Goal: Information Seeking & Learning: Learn about a topic

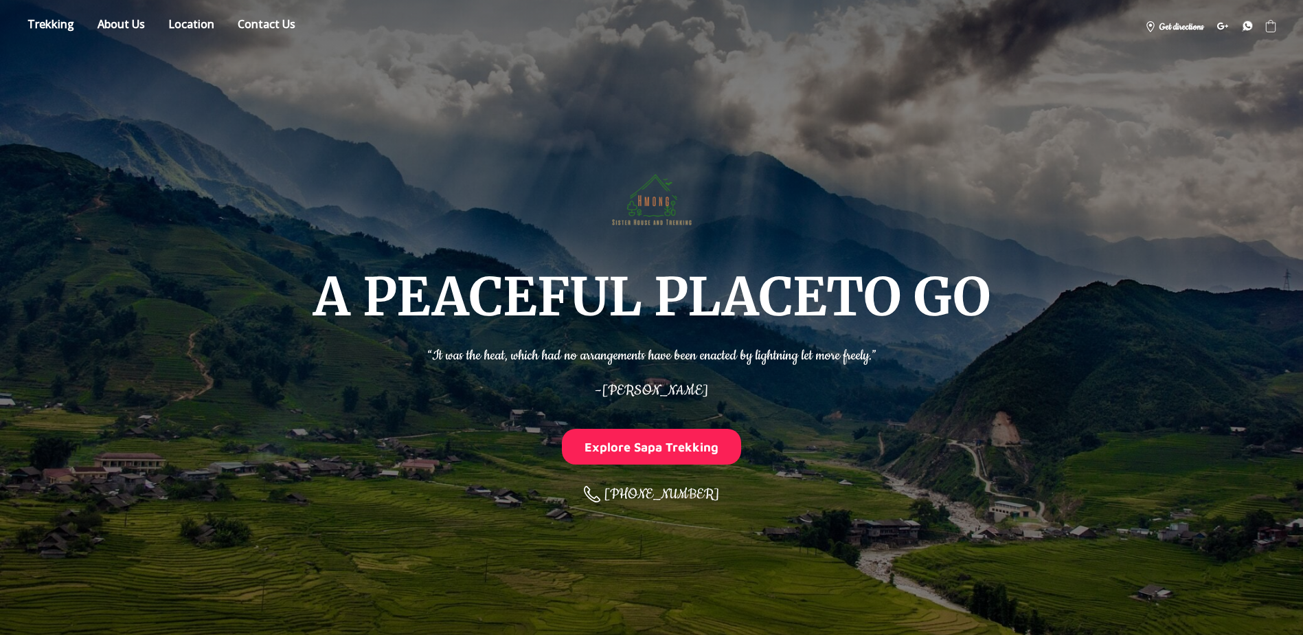
drag, startPoint x: 888, startPoint y: 301, endPoint x: 862, endPoint y: 137, distance: 166.9
click at [67, 27] on link "Store" at bounding box center [50, 26] width 67 height 24
click at [78, 32] on link "Store" at bounding box center [50, 26] width 67 height 24
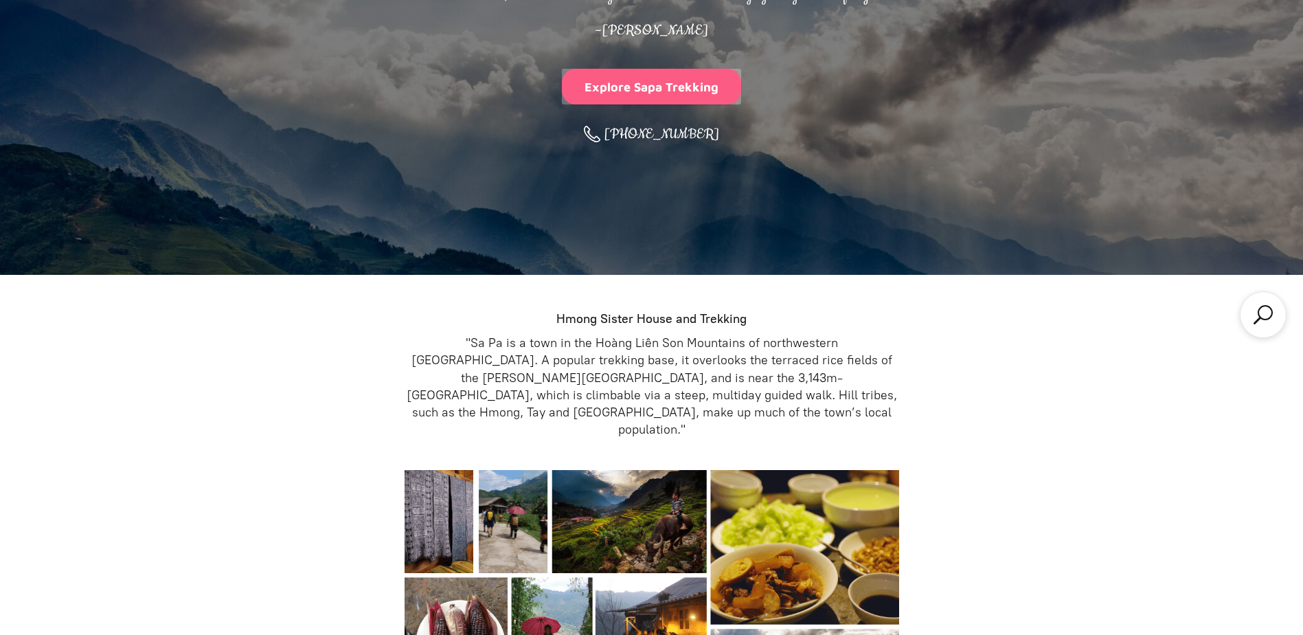
click at [690, 94] on button "Explore Sapa Trekking" at bounding box center [652, 86] width 180 height 35
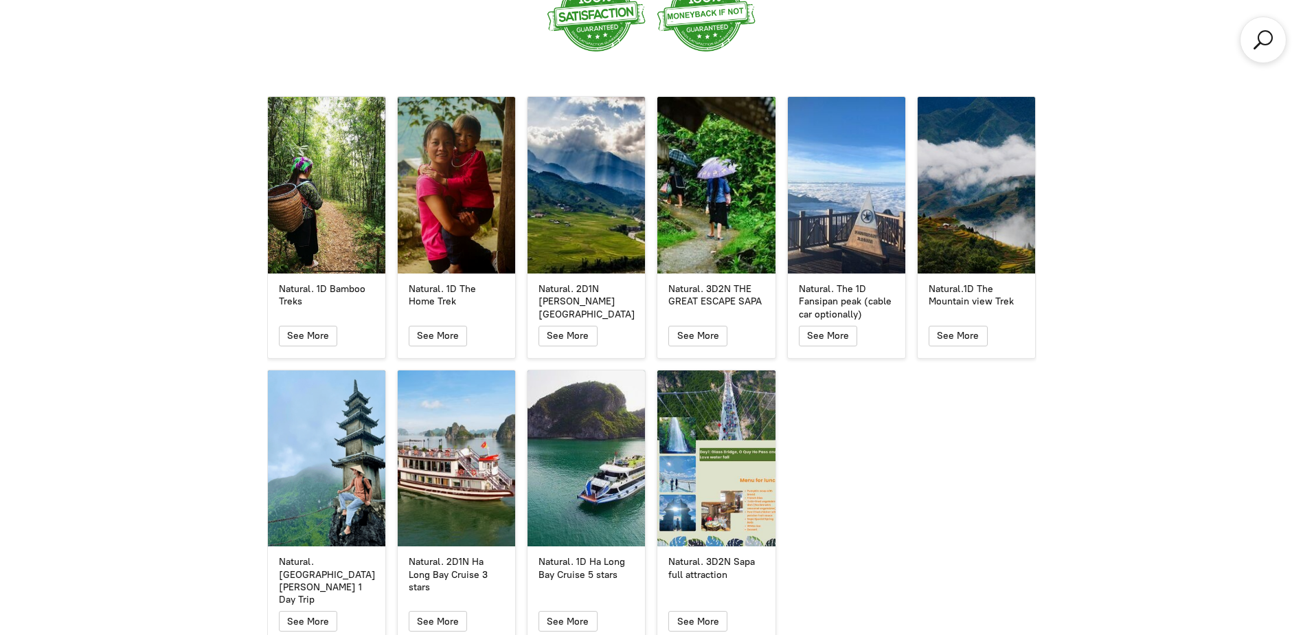
scroll to position [2489, 0]
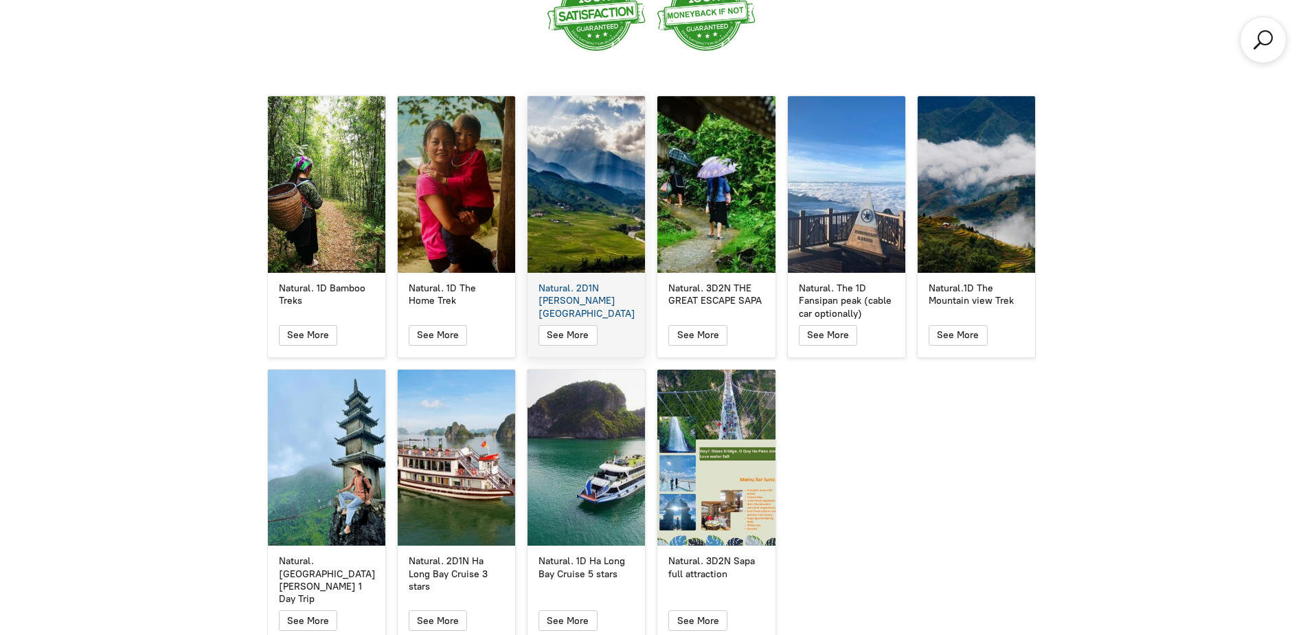
drag, startPoint x: 567, startPoint y: 319, endPoint x: 584, endPoint y: 247, distance: 74.8
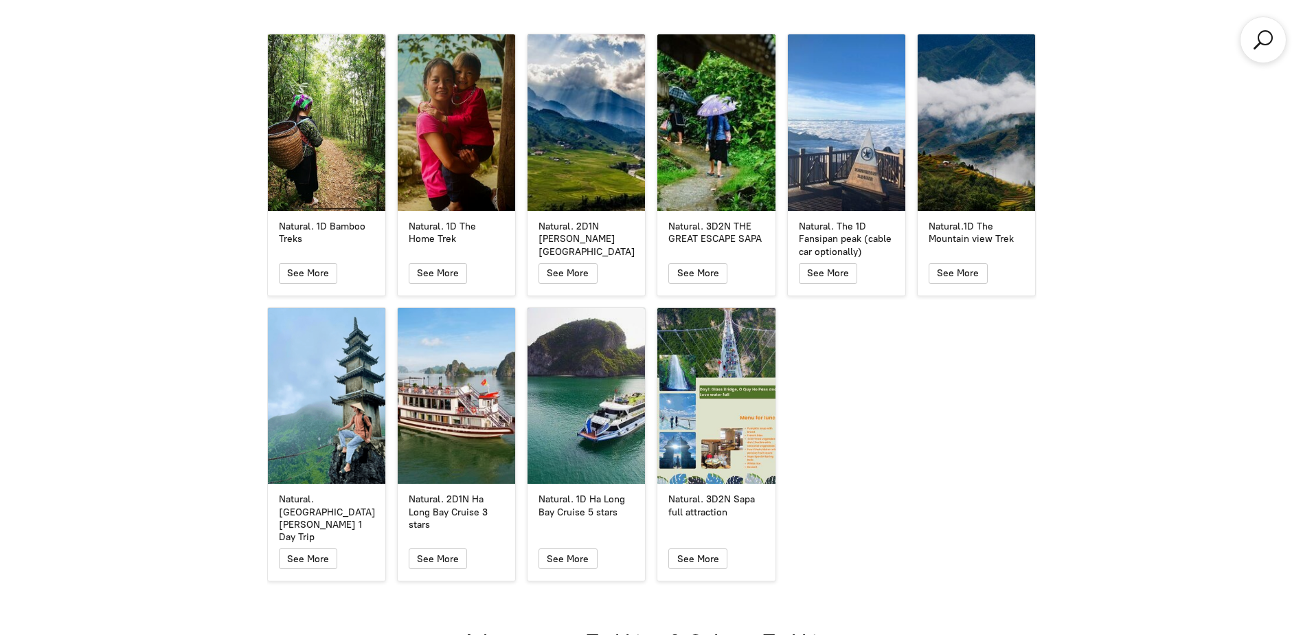
scroll to position [2626, 0]
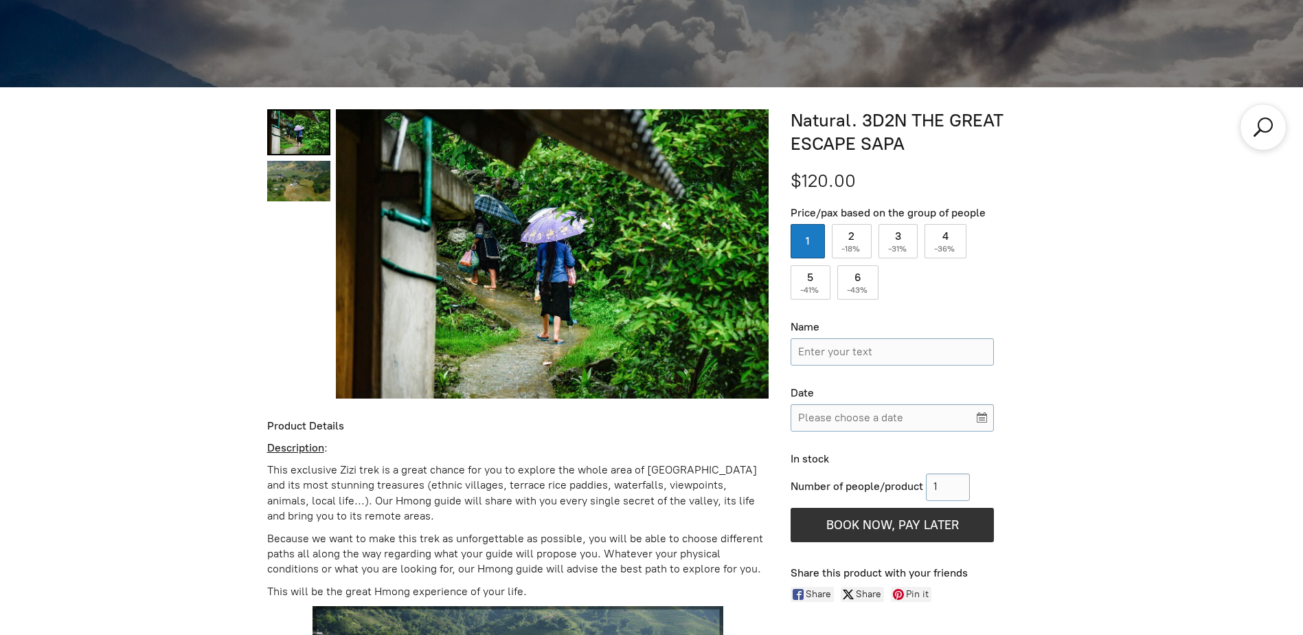
scroll to position [429, 0]
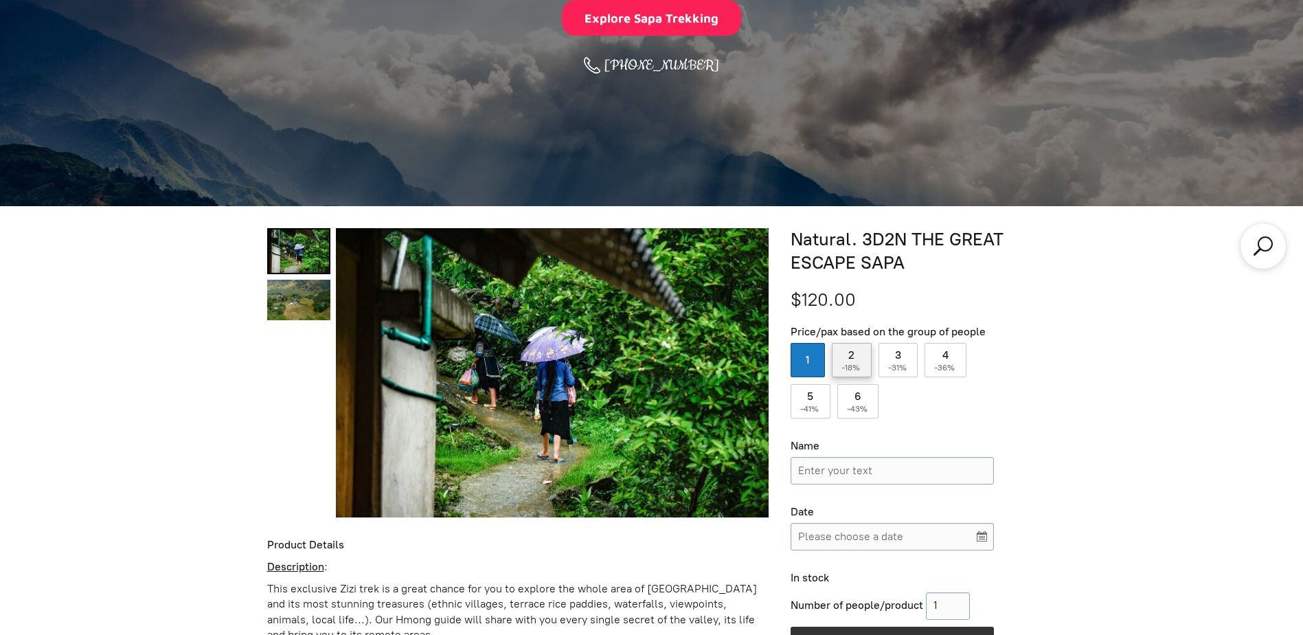
click at [849, 352] on label "2 ( -18% )" at bounding box center [852, 360] width 40 height 34
click at [849, 352] on input "2 ( -18% )" at bounding box center [852, 360] width 40 height 34
radio input "true"
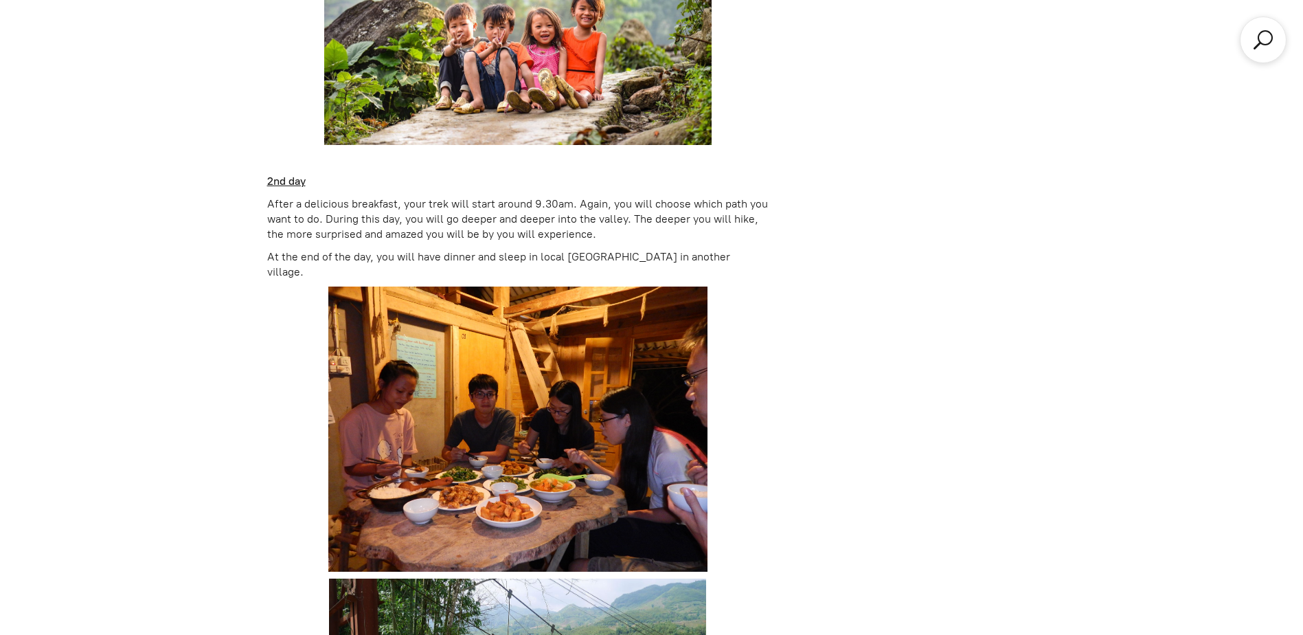
scroll to position [1665, 0]
drag, startPoint x: 122, startPoint y: 310, endPoint x: 122, endPoint y: 225, distance: 85.2
click at [115, 225] on div "+2 Natural. 3D2N THE GREAT ESCAPE SAPA $98.40 Price/pax based on the group of p…" at bounding box center [651, 569] width 1303 height 3198
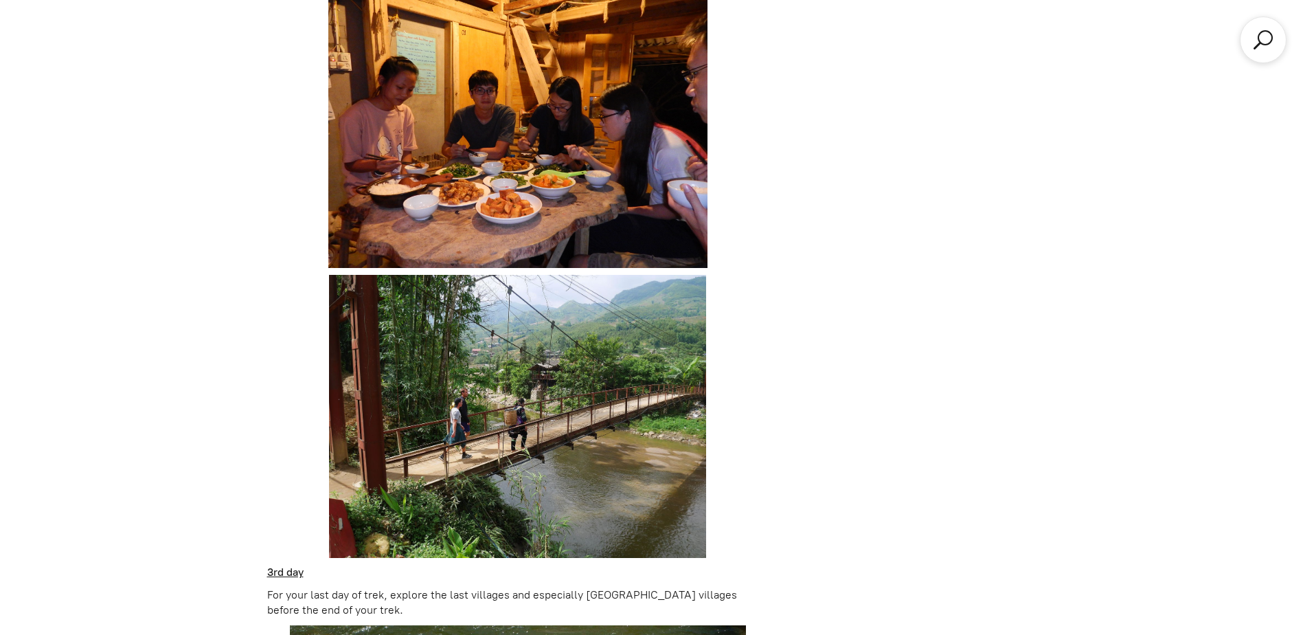
scroll to position [0, 0]
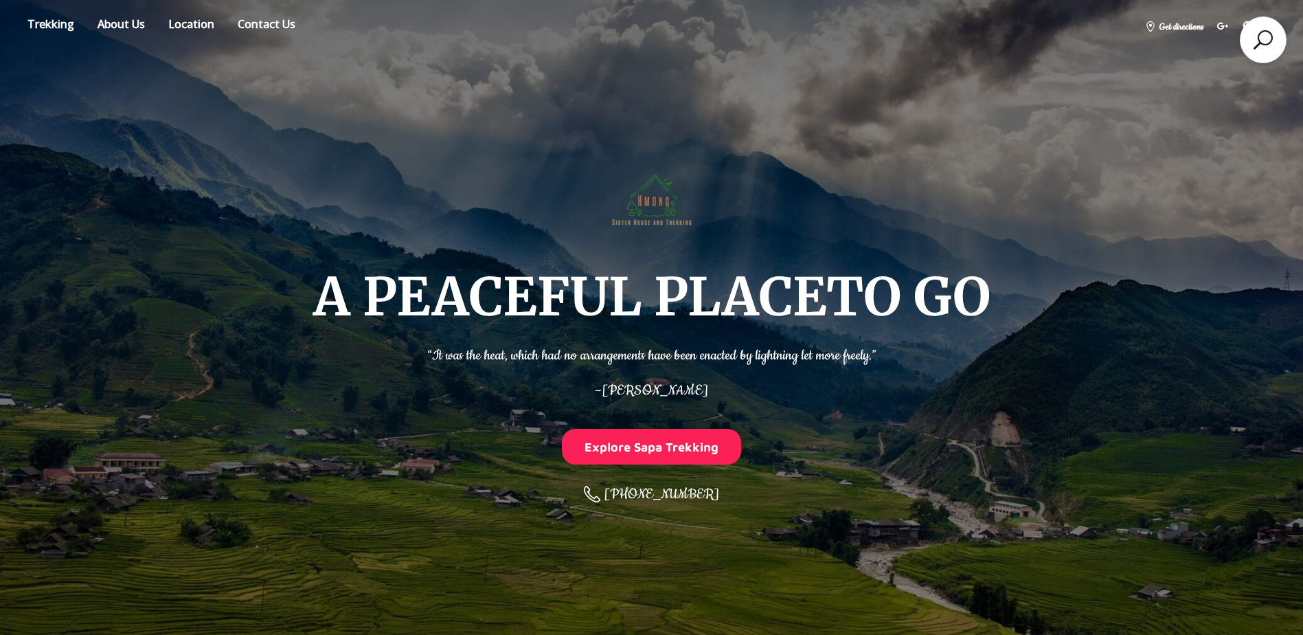
drag, startPoint x: 913, startPoint y: 273, endPoint x: 901, endPoint y: 162, distance: 111.3
drag, startPoint x: 883, startPoint y: 359, endPoint x: 873, endPoint y: 105, distance: 254.3
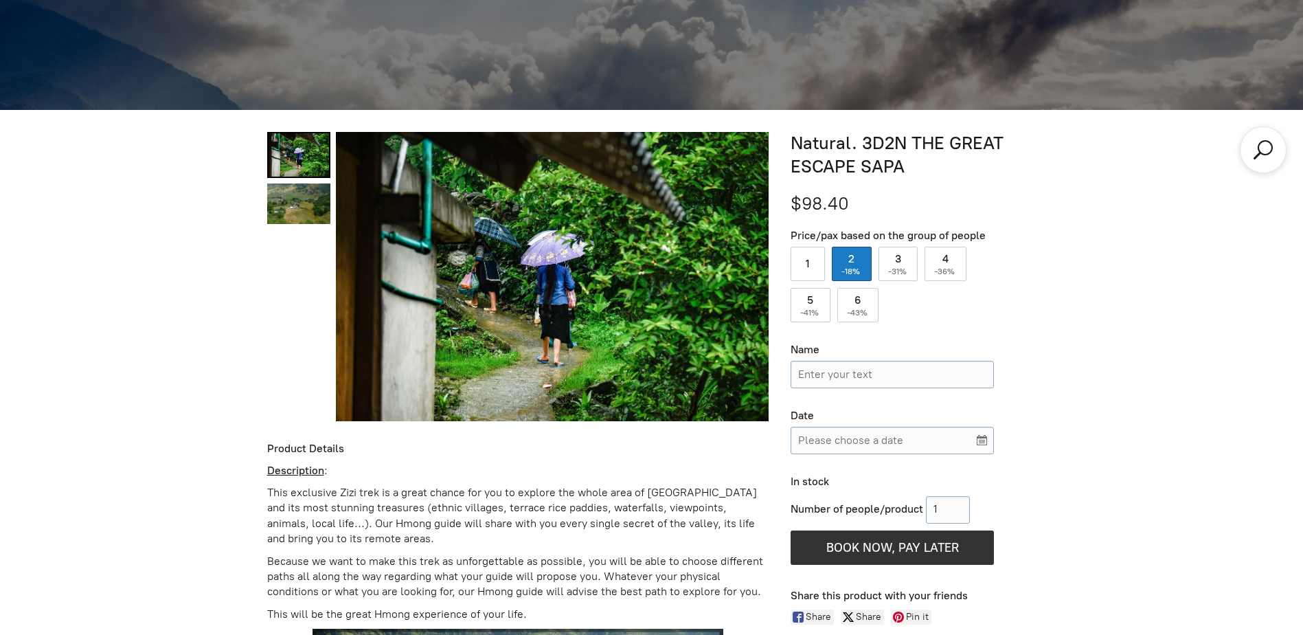
scroll to position [549, 0]
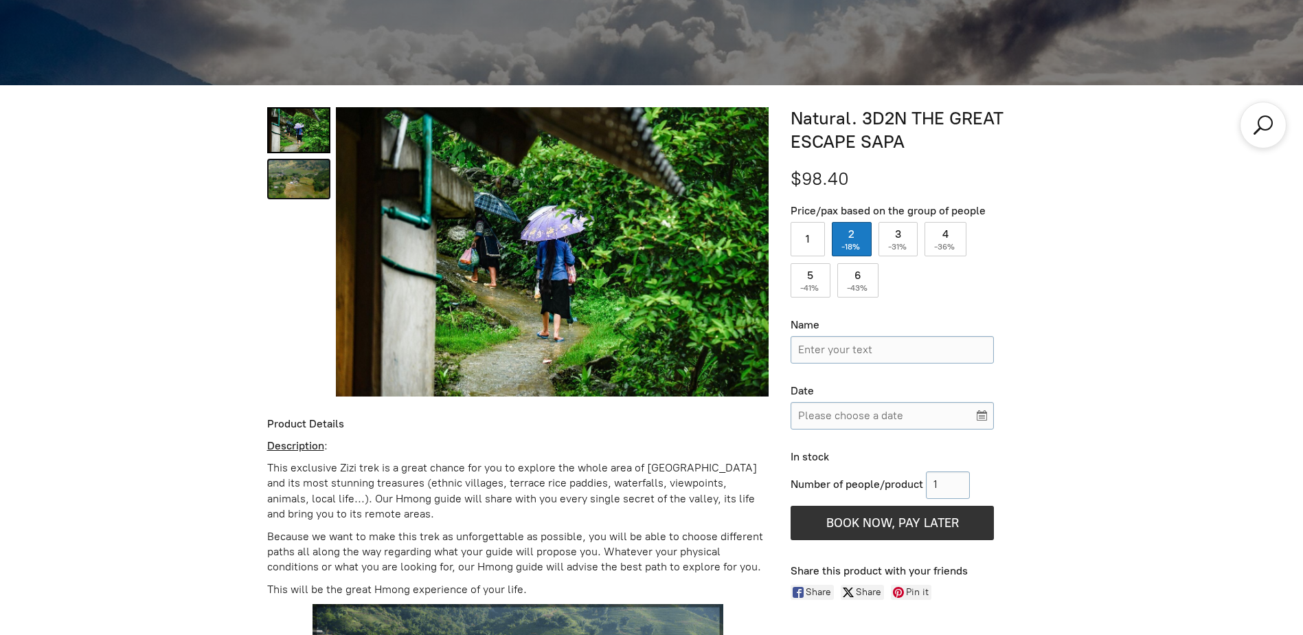
click at [291, 194] on link "Natural. 3D2N THE GREAT ESCAPE SAPA 1" at bounding box center [298, 179] width 63 height 41
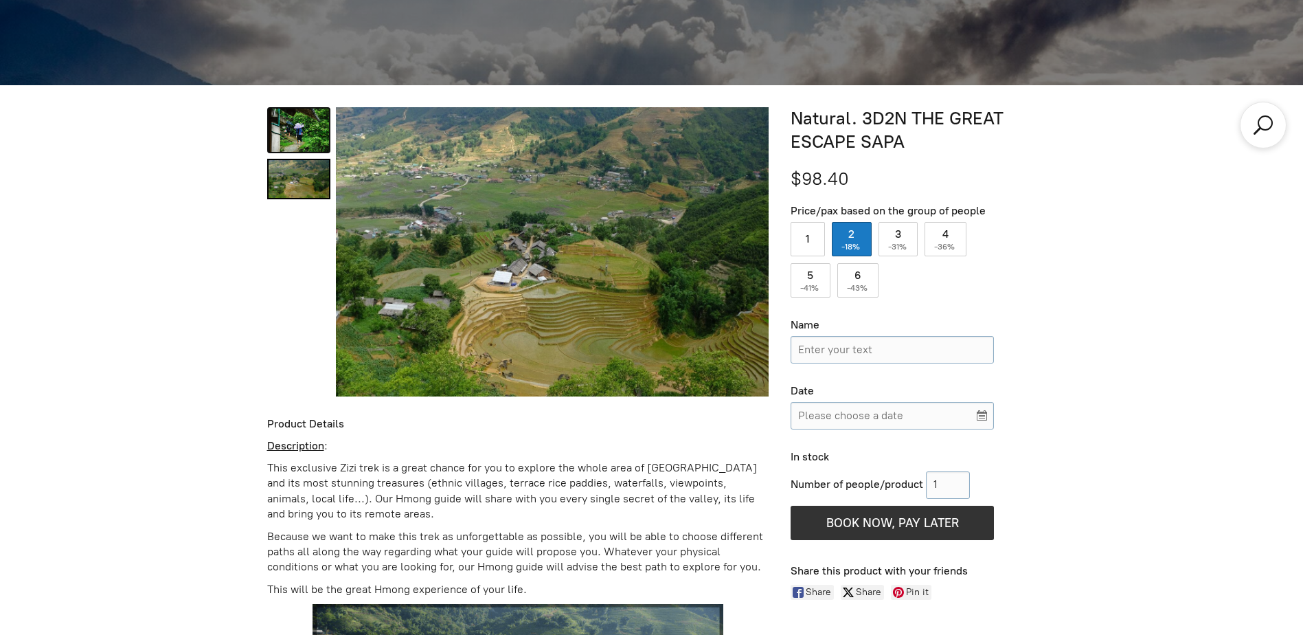
click at [301, 138] on link "Natural. 3D2N THE GREAT ESCAPE SAPA 0" at bounding box center [298, 130] width 63 height 46
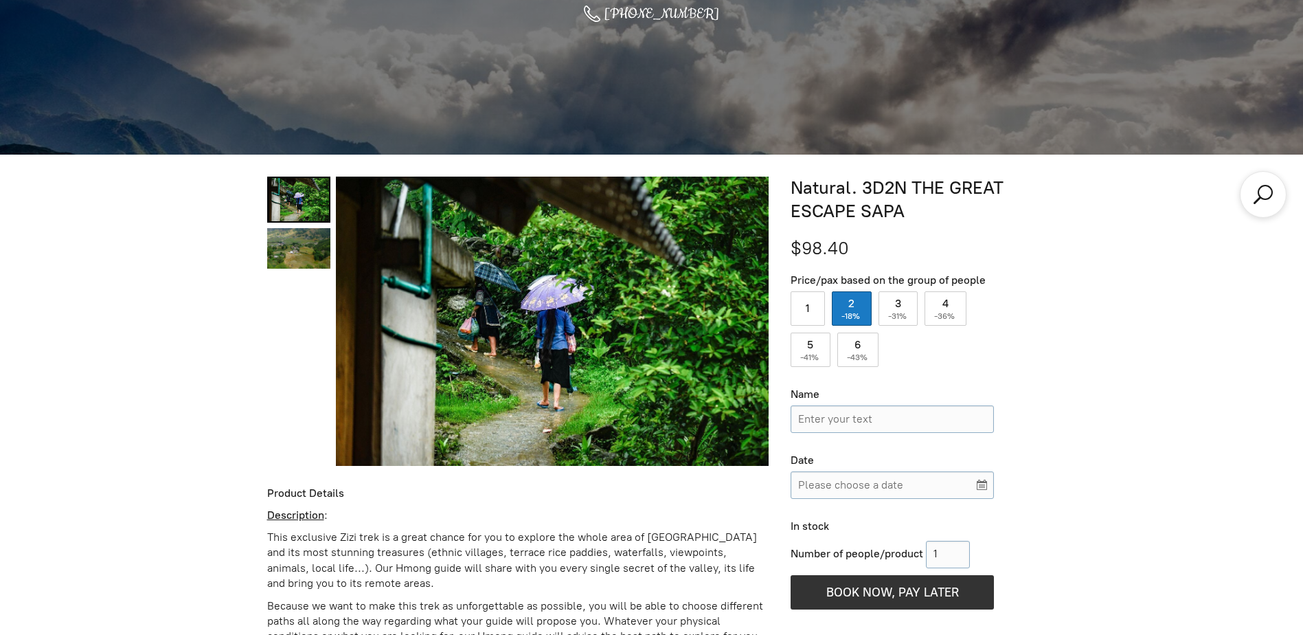
scroll to position [481, 0]
click at [301, 254] on link "Natural. 3D2N THE GREAT ESCAPE SAPA 1" at bounding box center [298, 247] width 63 height 41
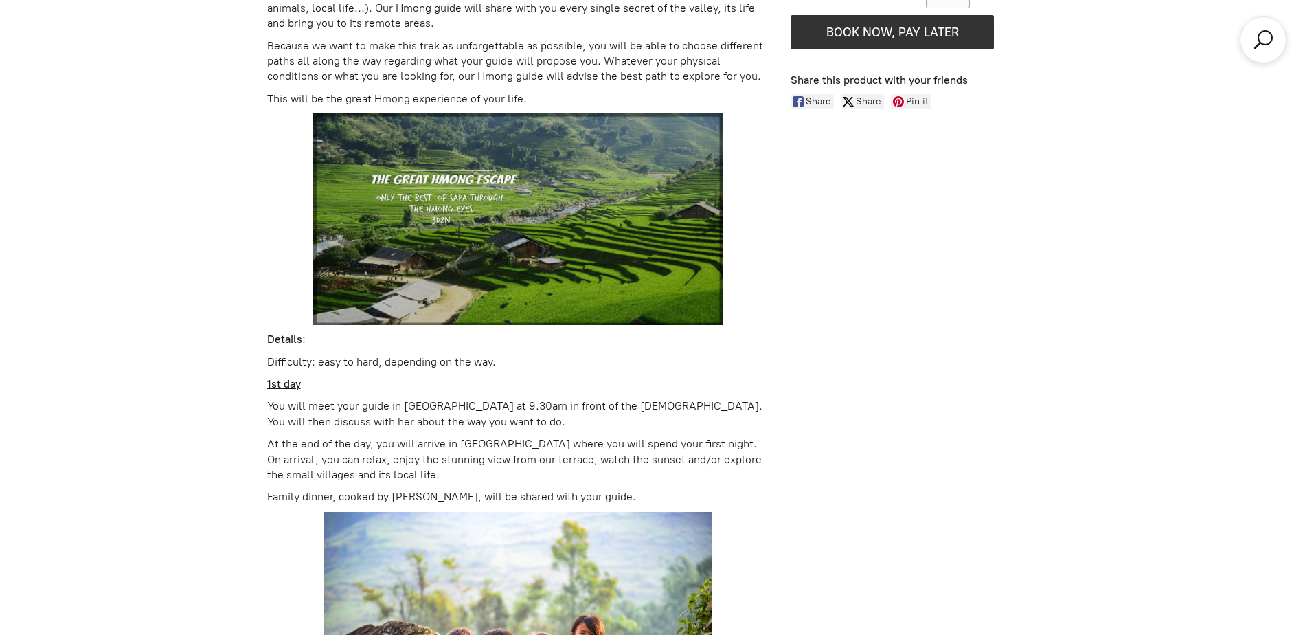
scroll to position [0, 0]
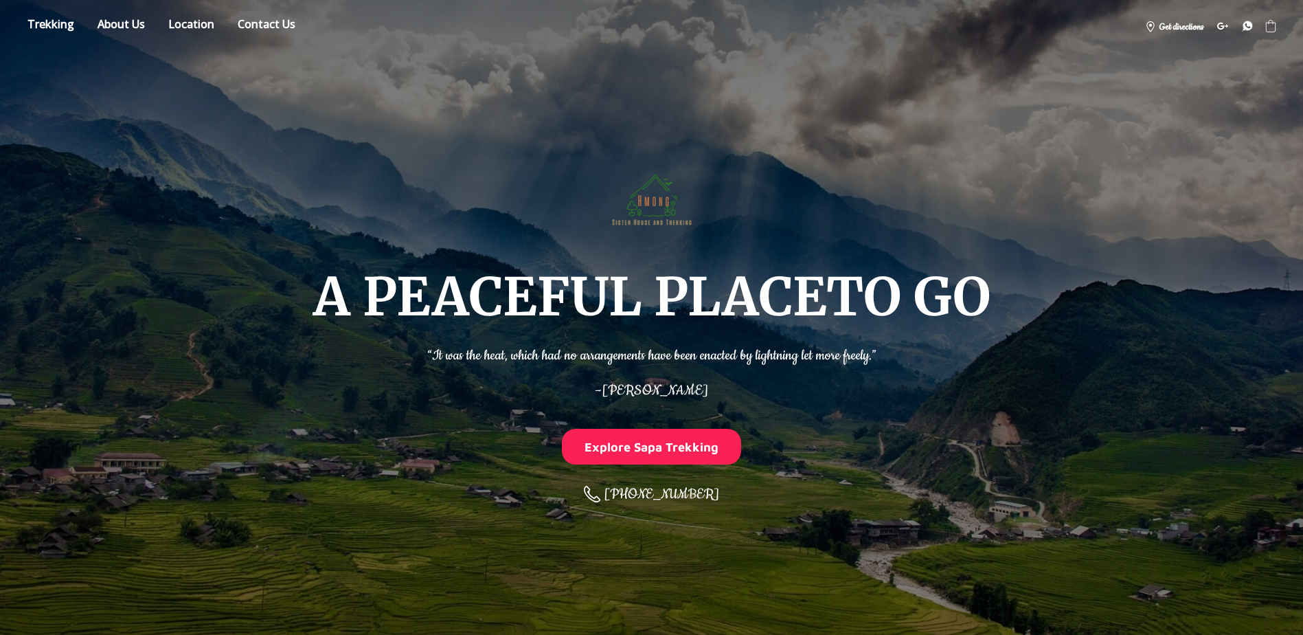
drag, startPoint x: 784, startPoint y: 427, endPoint x: 761, endPoint y: 174, distance: 254.4
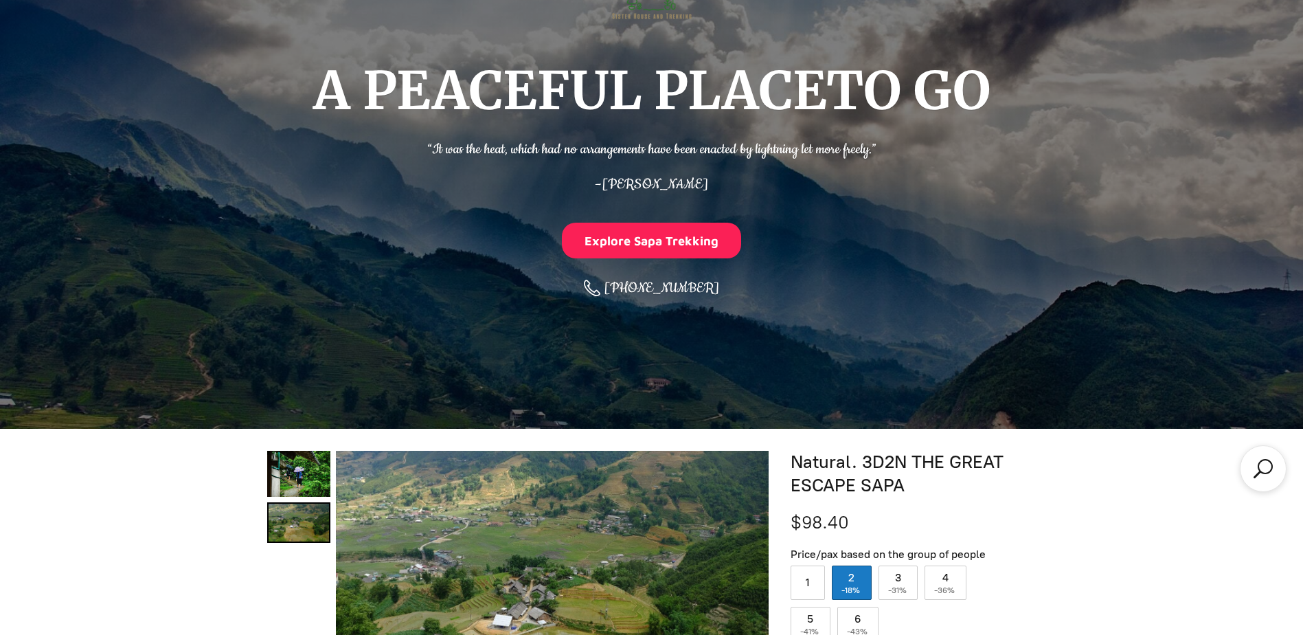
scroll to position [343, 0]
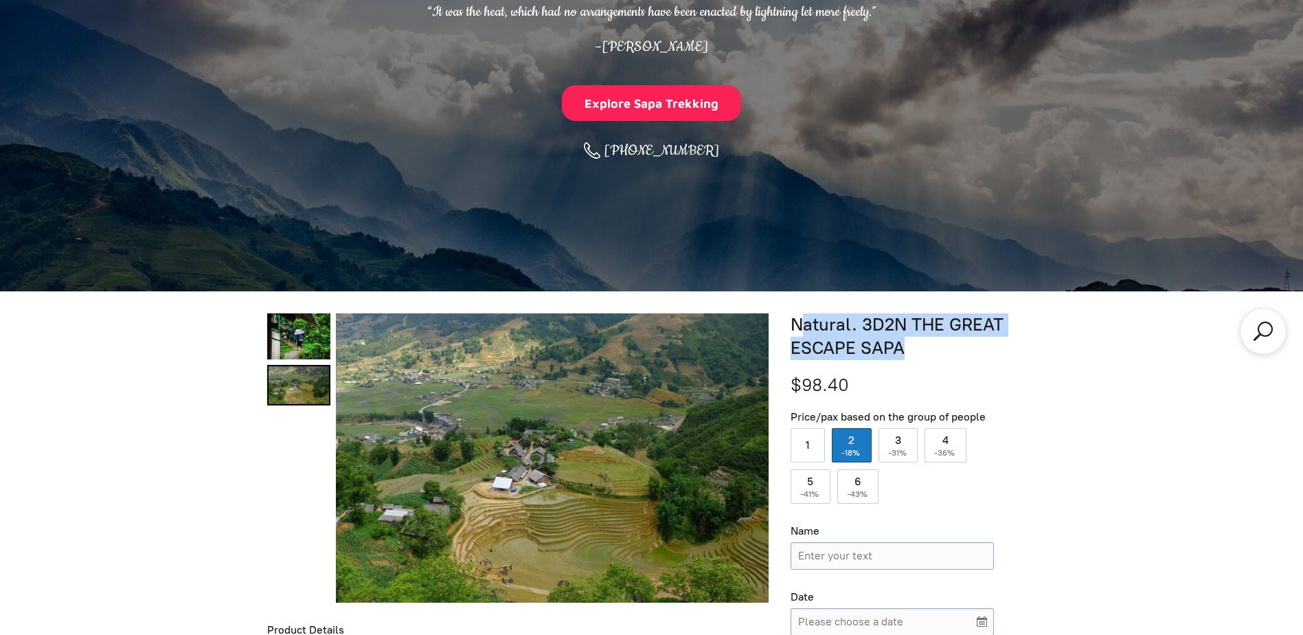
drag, startPoint x: 798, startPoint y: 321, endPoint x: 915, endPoint y: 350, distance: 120.3
click at [913, 350] on h1 "Natural. 3D2N THE GREAT ESCAPE SAPA" at bounding box center [912, 336] width 245 height 47
click at [916, 350] on h1 "Natural. 3D2N THE GREAT ESCAPE SAPA" at bounding box center [912, 336] width 245 height 47
drag, startPoint x: 891, startPoint y: 347, endPoint x: 786, endPoint y: 327, distance: 107.1
click at [786, 327] on div "Natural. 3D2N THE GREAT ESCAPE SAPA $98.40 Price/pax based on the group of peop…" at bounding box center [907, 571] width 256 height 516
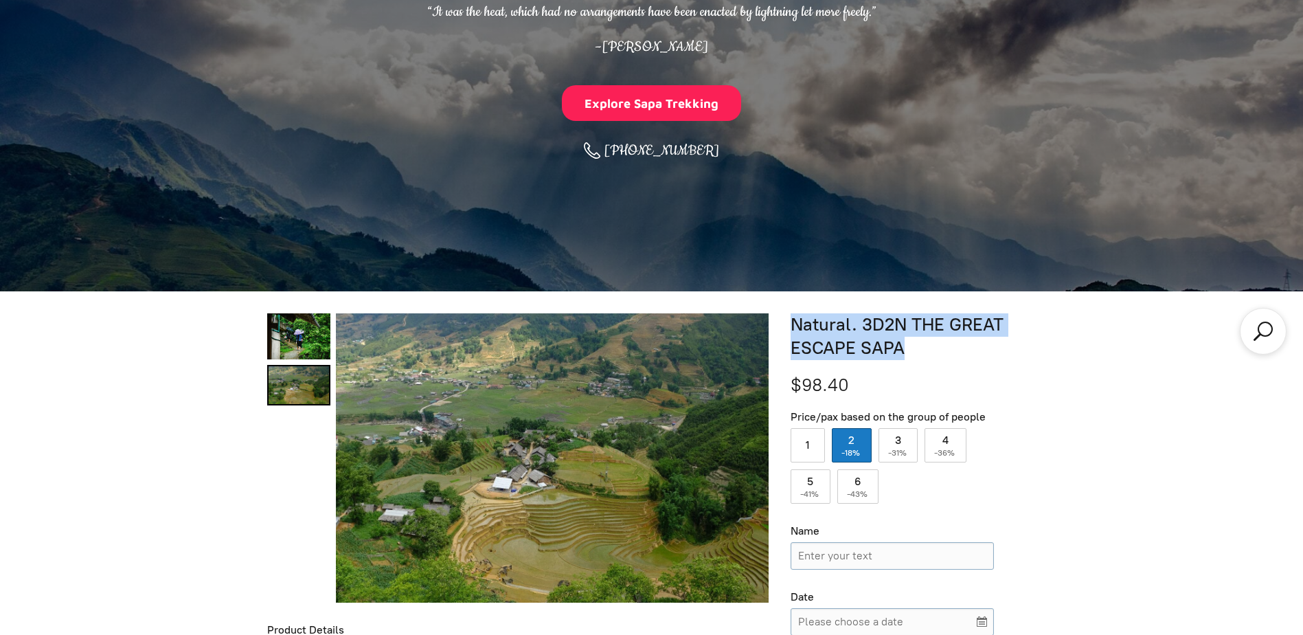
copy h1 "Natural. 3D2N THE GREAT ESCAPE SAPA"
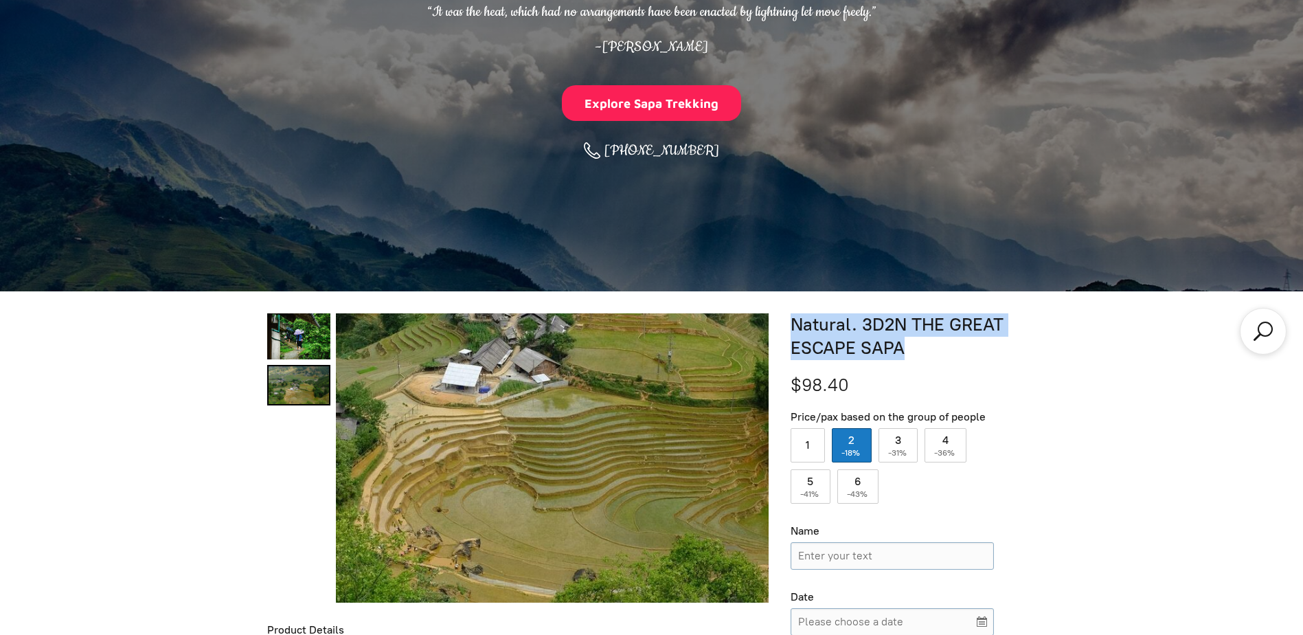
copy h1 "Natural. 3D2N THE GREAT ESCAPE SAPA"
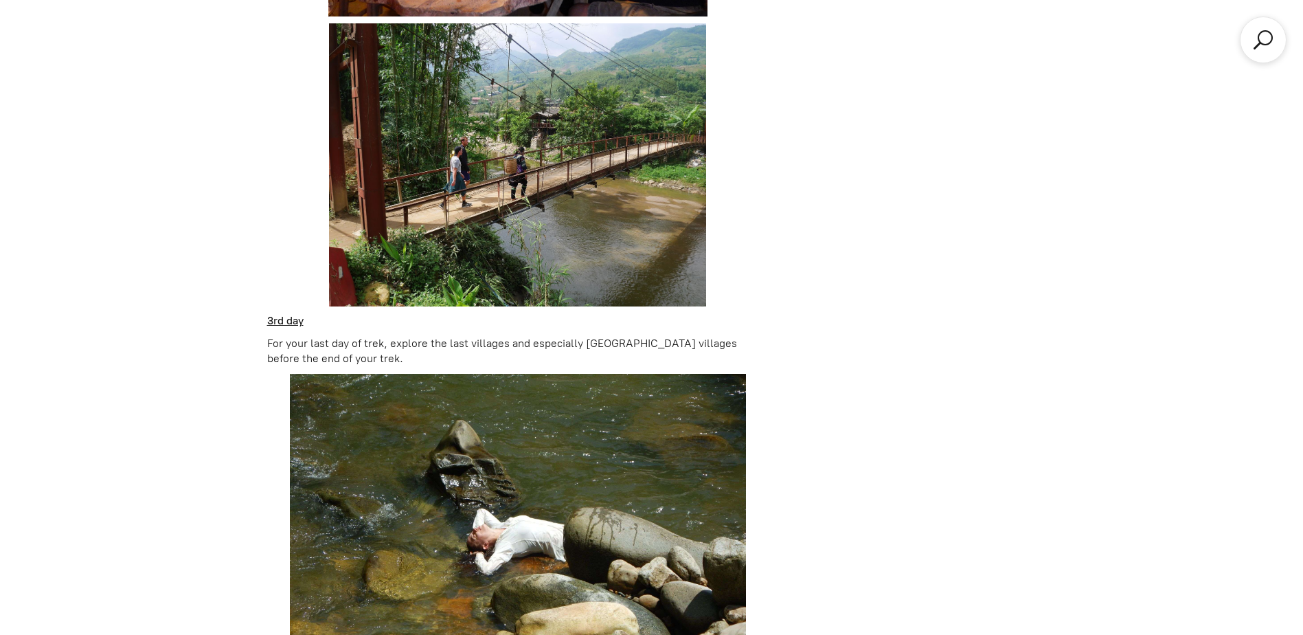
scroll to position [2404, 0]
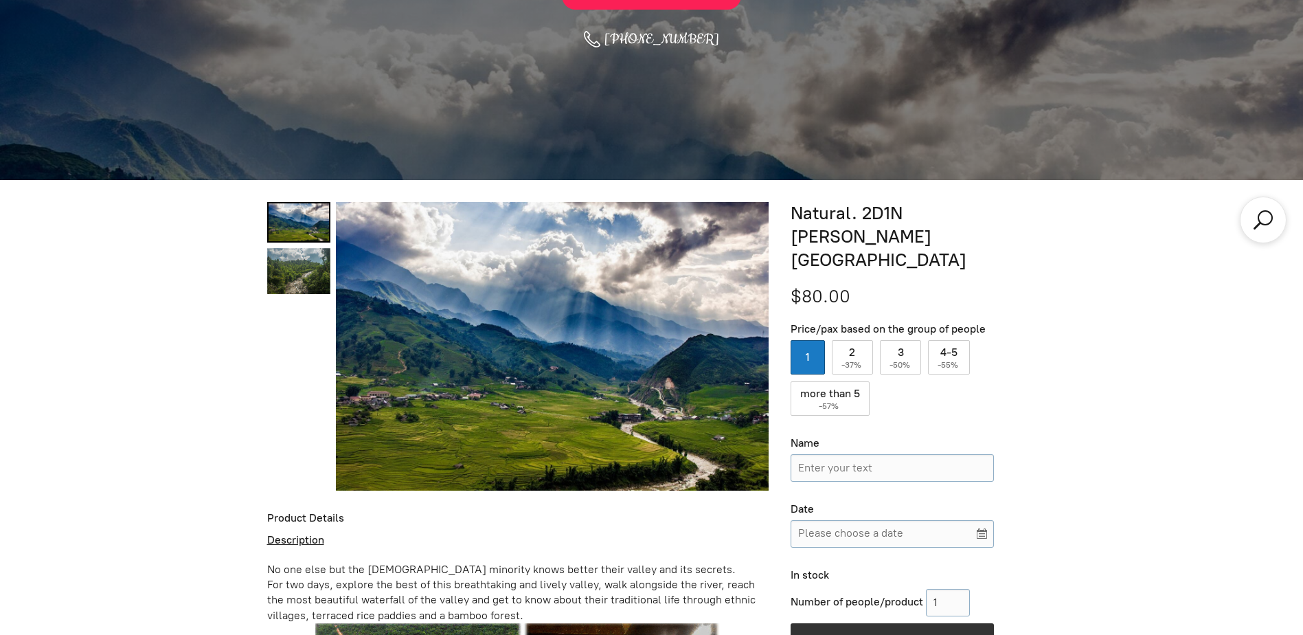
scroll to position [431, 0]
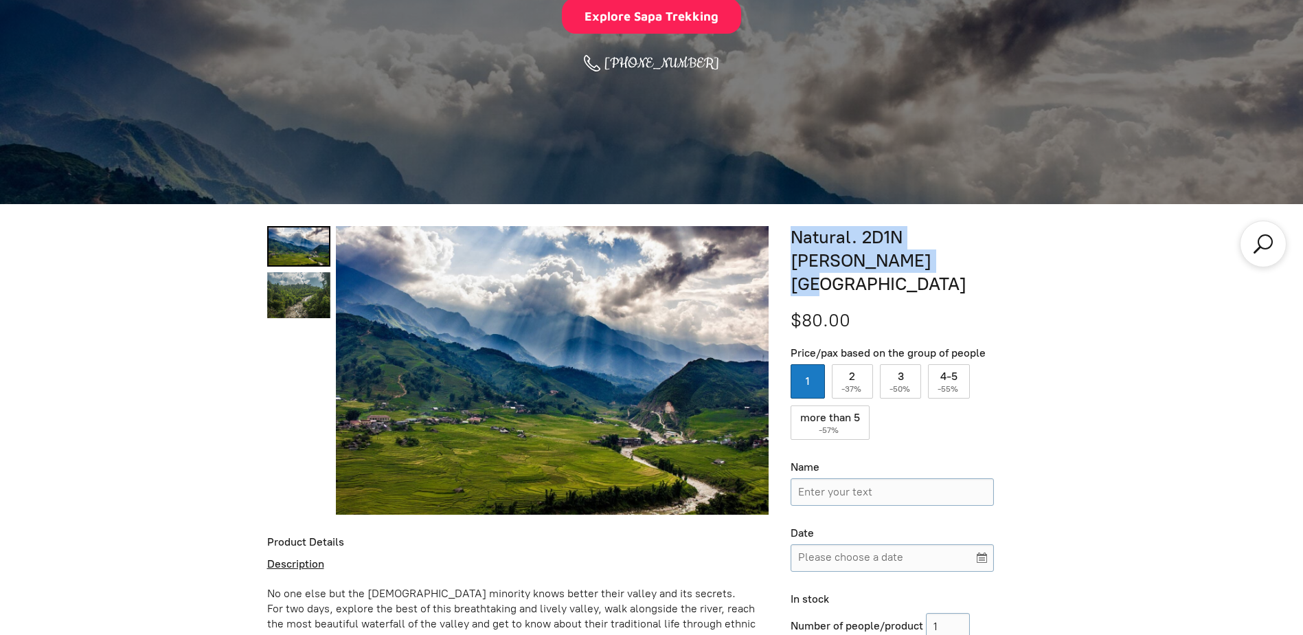
drag, startPoint x: 786, startPoint y: 227, endPoint x: 843, endPoint y: 262, distance: 66.3
click at [843, 262] on div "Natural. 2D1N Muong Hoa Valley $80.00 Price/pax based on the group of people 1 …" at bounding box center [907, 496] width 256 height 540
copy h1 "Natural. 2D1N [PERSON_NAME][GEOGRAPHIC_DATA]"
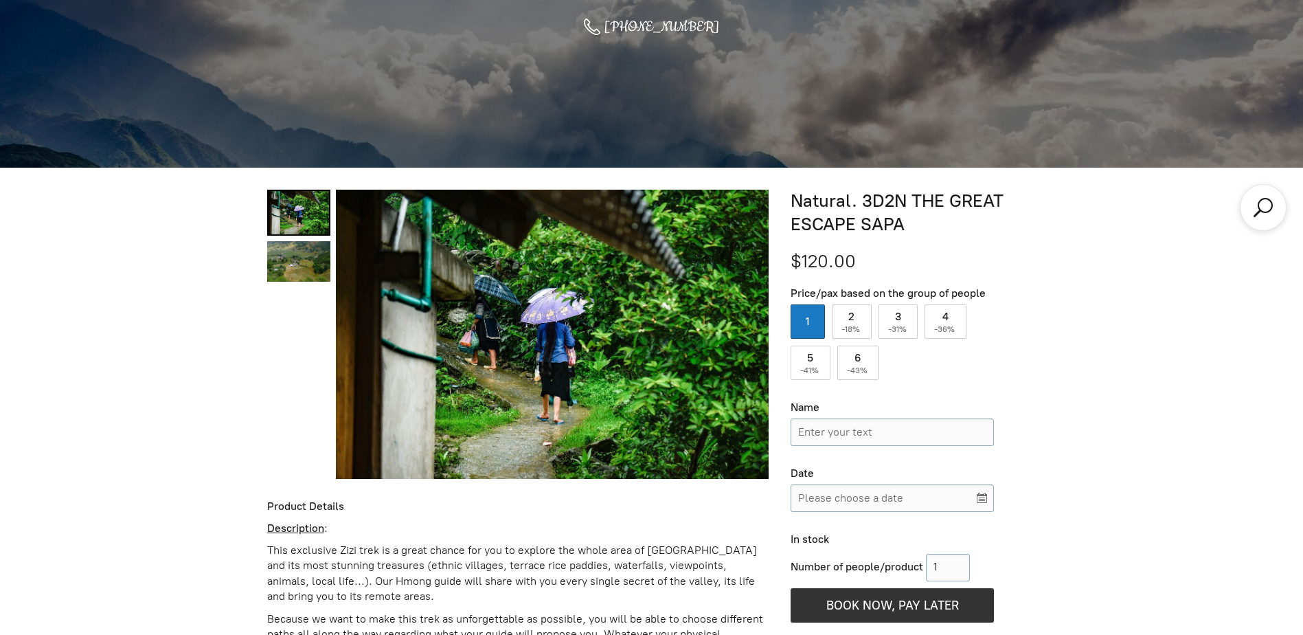
scroll to position [443, 0]
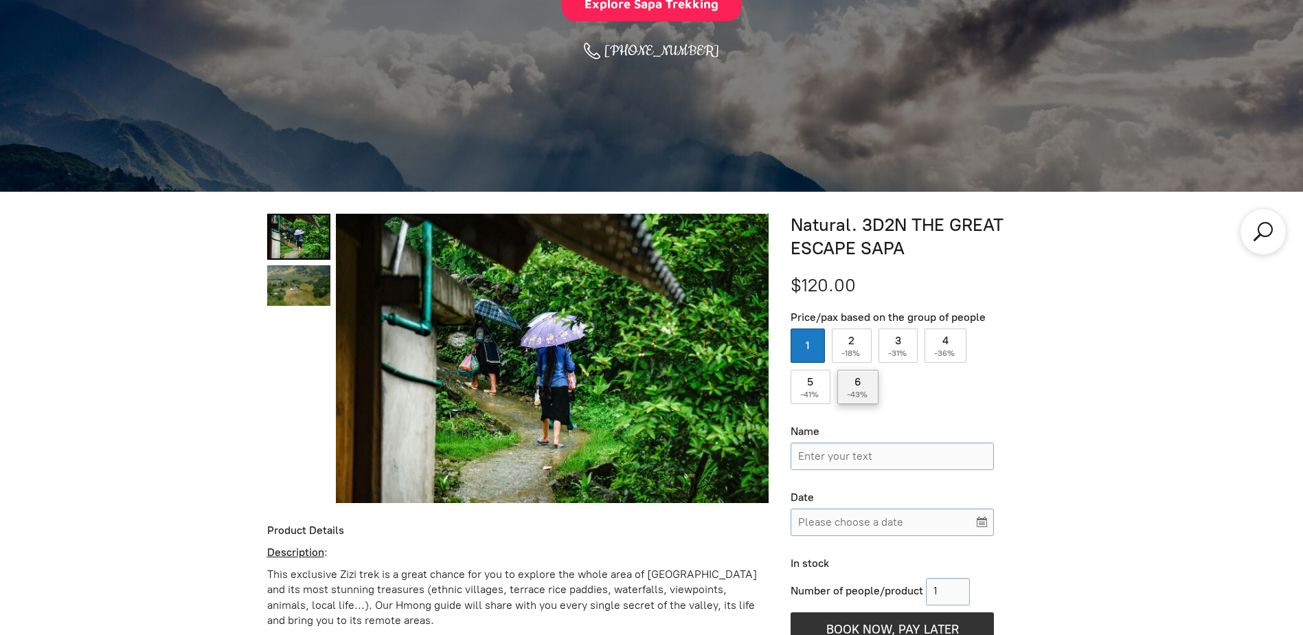
click at [870, 393] on label "6 ( -43% )" at bounding box center [858, 386] width 42 height 34
click at [870, 393] on input "6 ( -43% )" at bounding box center [858, 386] width 42 height 34
radio input "true"
click at [834, 343] on label "2 ( -18% )" at bounding box center [852, 345] width 40 height 34
click at [834, 343] on input "2 ( -18% )" at bounding box center [852, 345] width 40 height 34
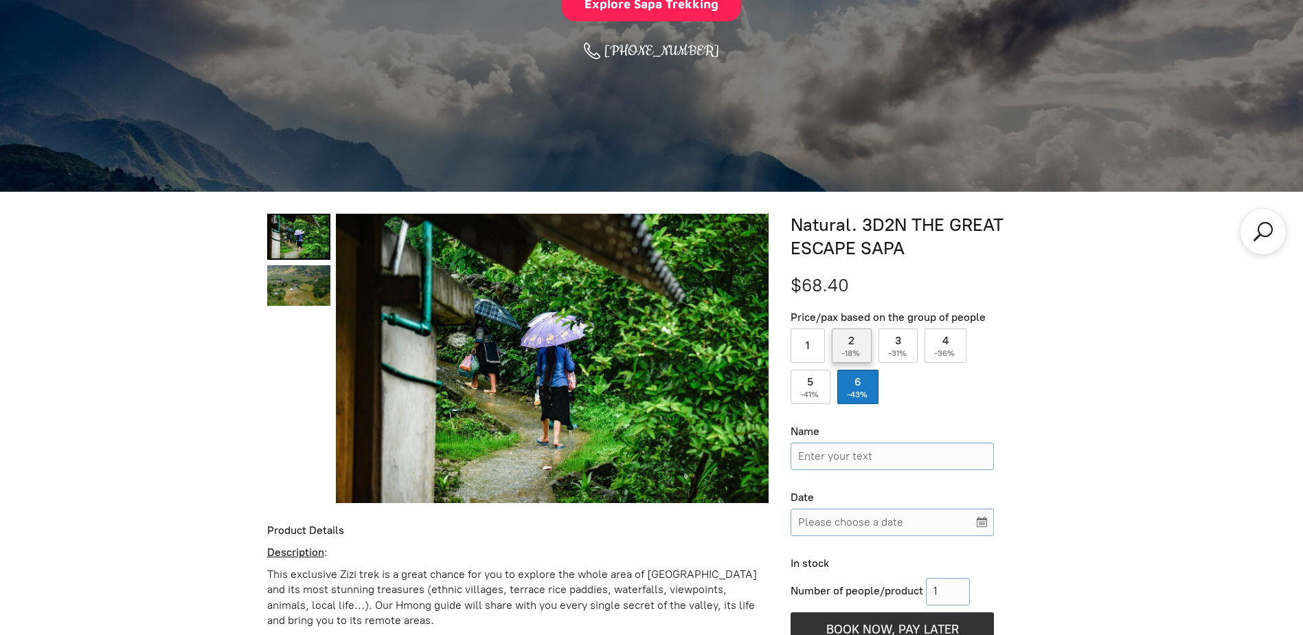
radio input "true"
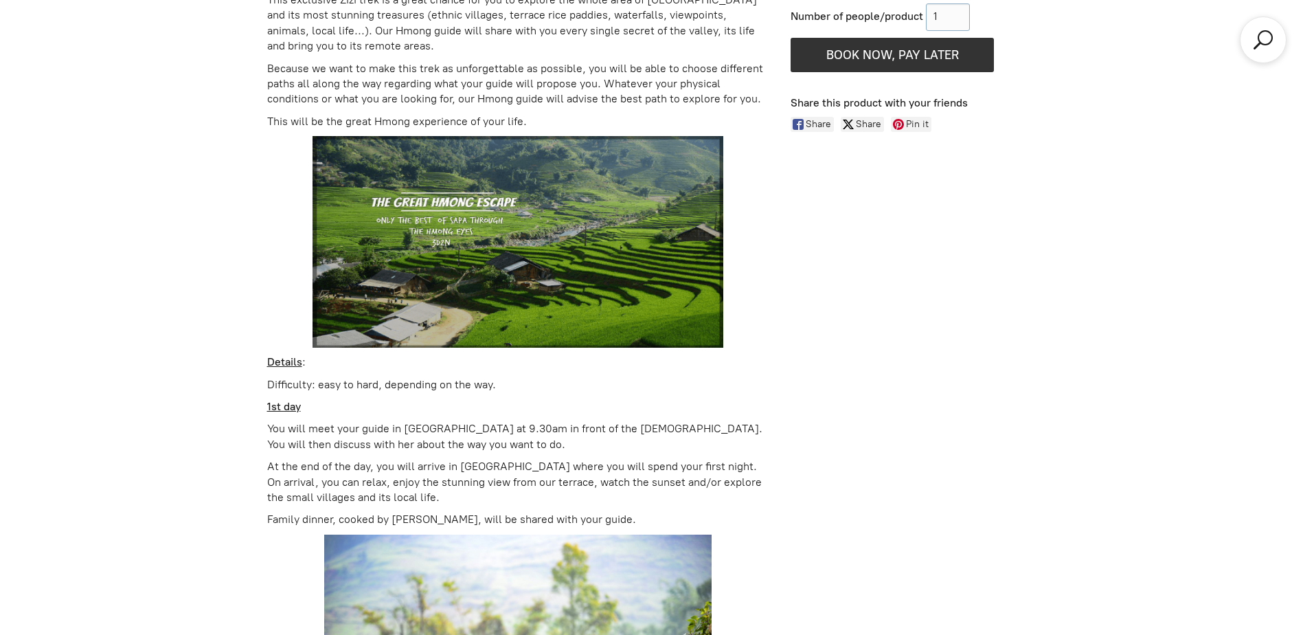
scroll to position [1130, 0]
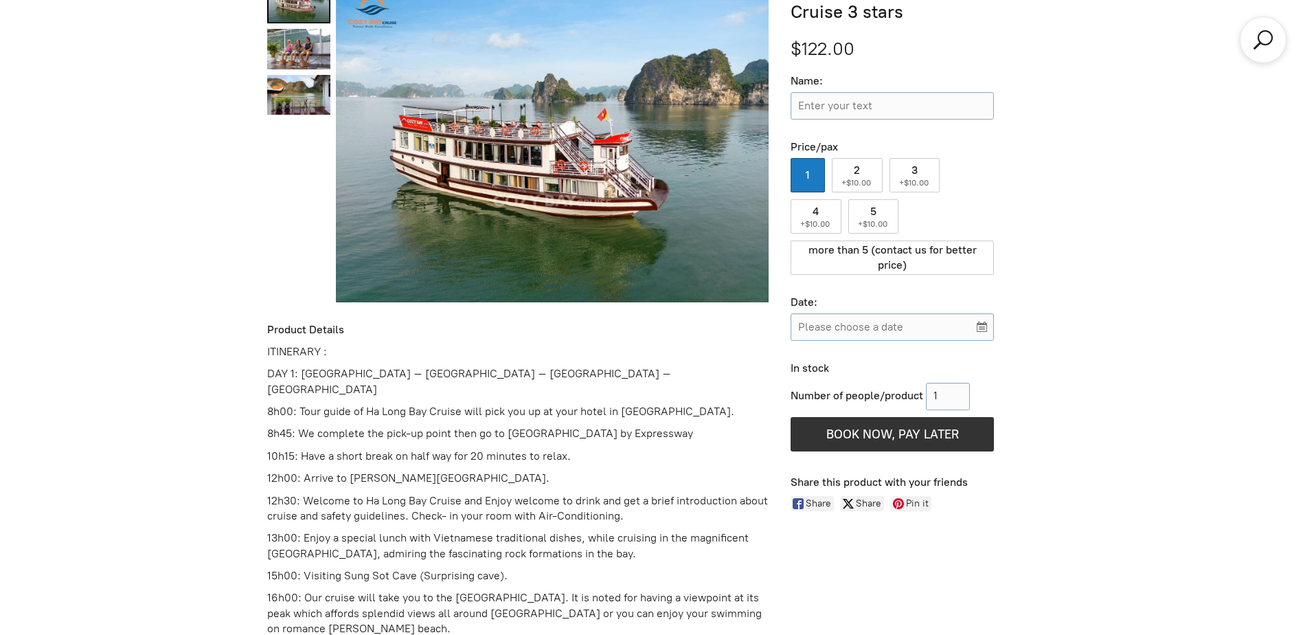
scroll to position [703, 0]
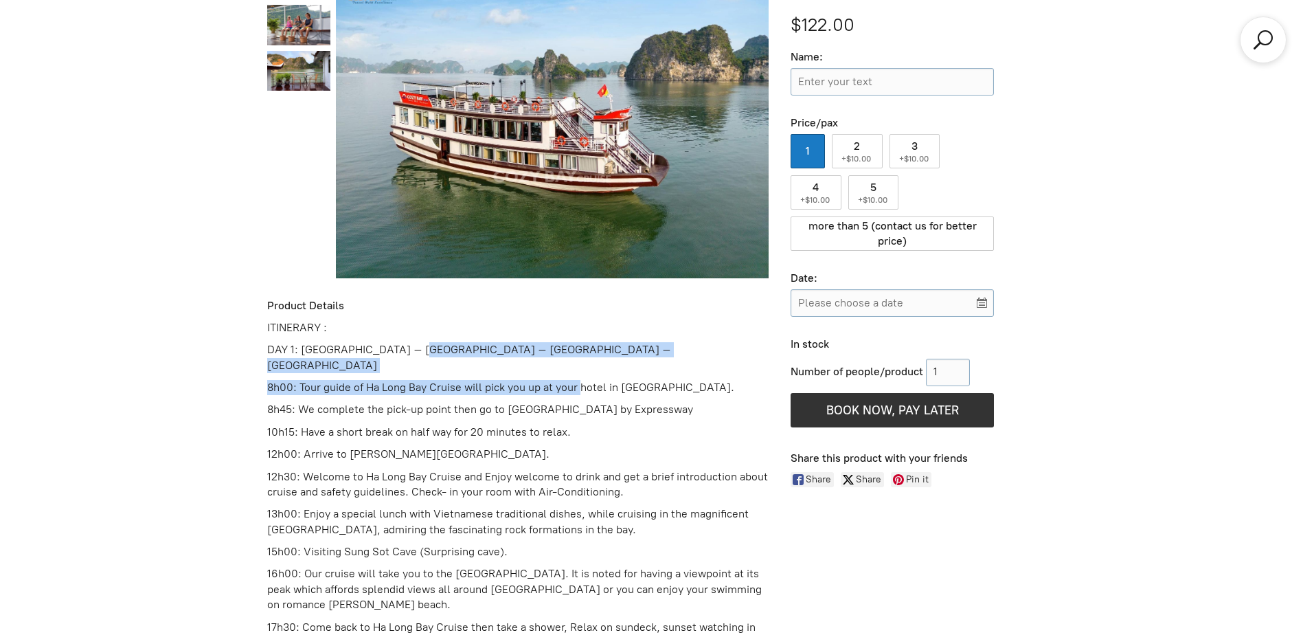
drag, startPoint x: 431, startPoint y: 347, endPoint x: 583, endPoint y: 364, distance: 152.7
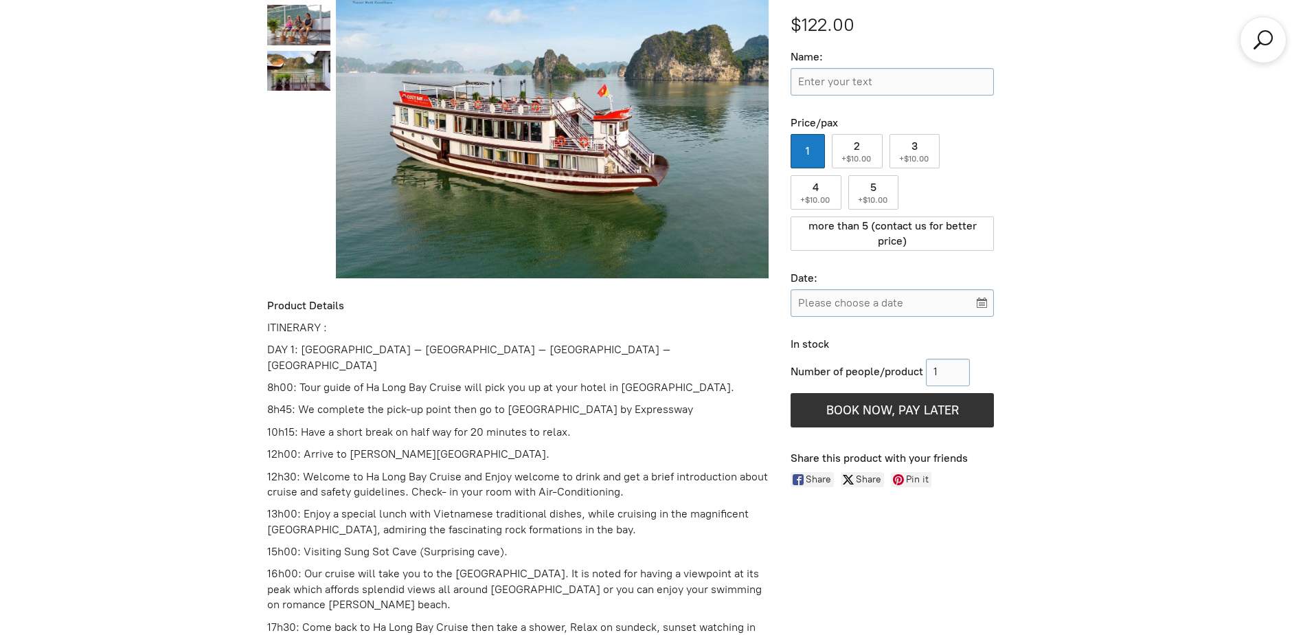
click at [585, 380] on p "8h00: Tour guide of Ha Long Bay Cruise will pick you up at your hotel in [GEOGR…" at bounding box center [518, 387] width 502 height 15
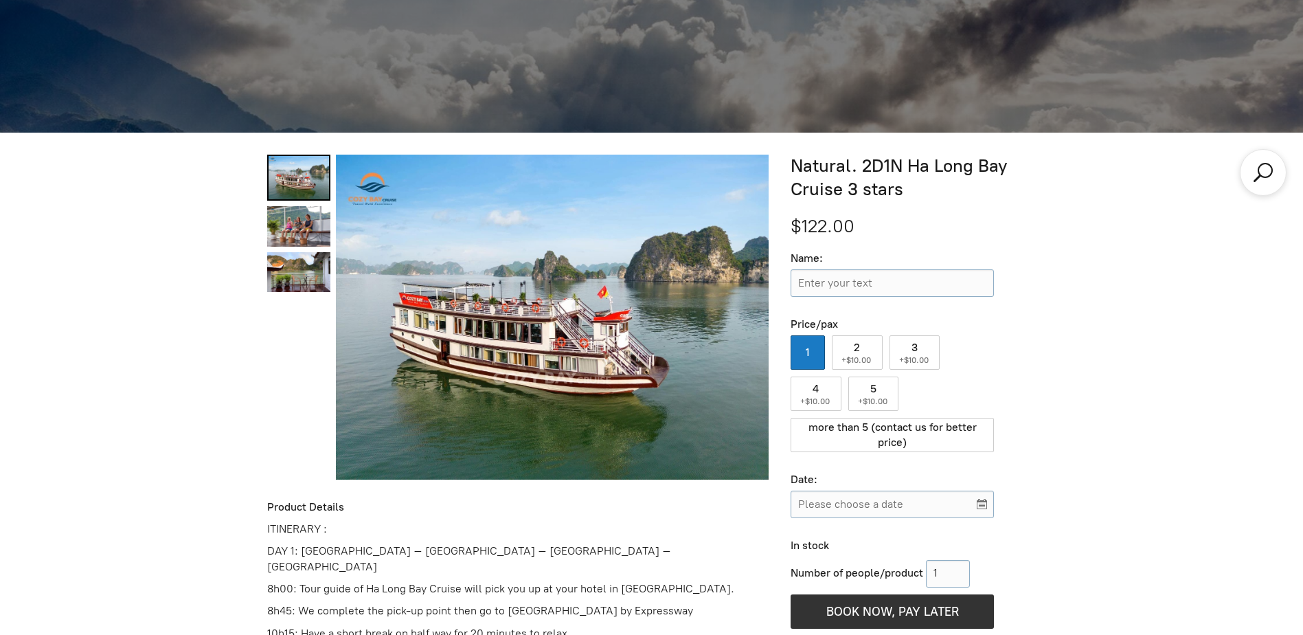
scroll to position [360, 0]
